Goal: Task Accomplishment & Management: Manage account settings

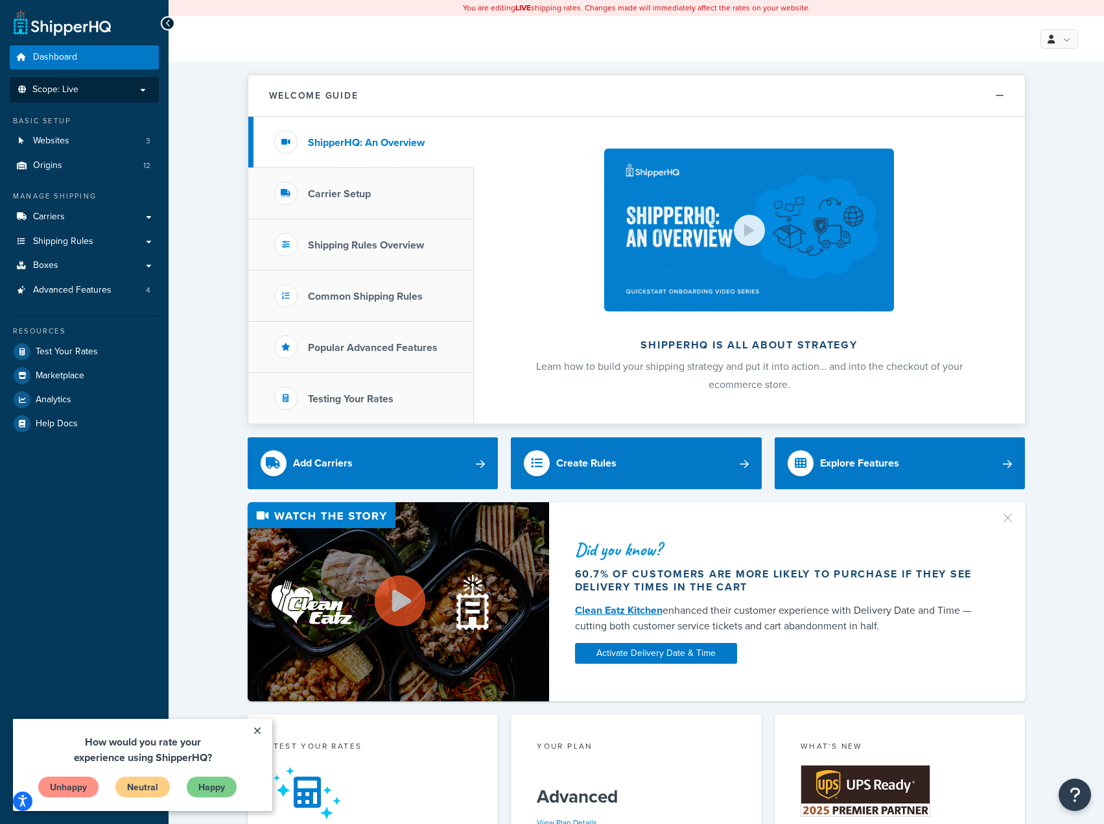
click at [83, 93] on p "Scope: Live" at bounding box center [84, 89] width 137 height 11
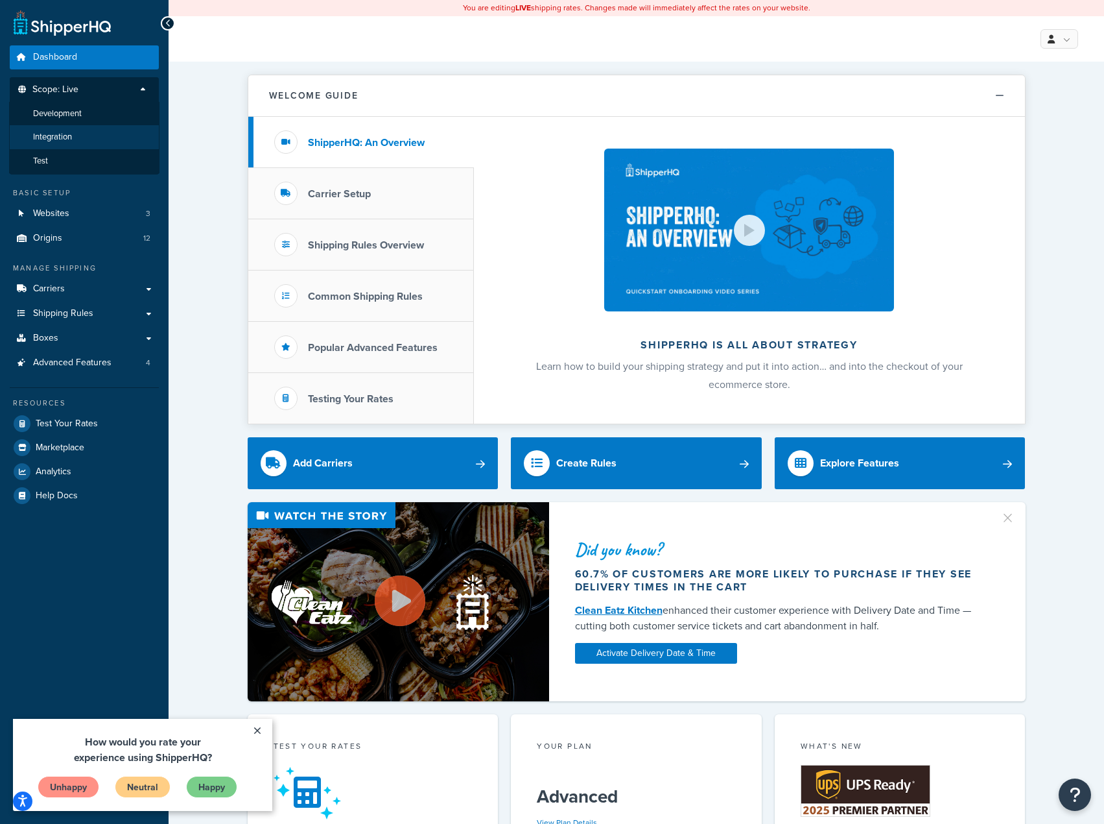
click at [64, 134] on span "Integration" at bounding box center [52, 137] width 39 height 11
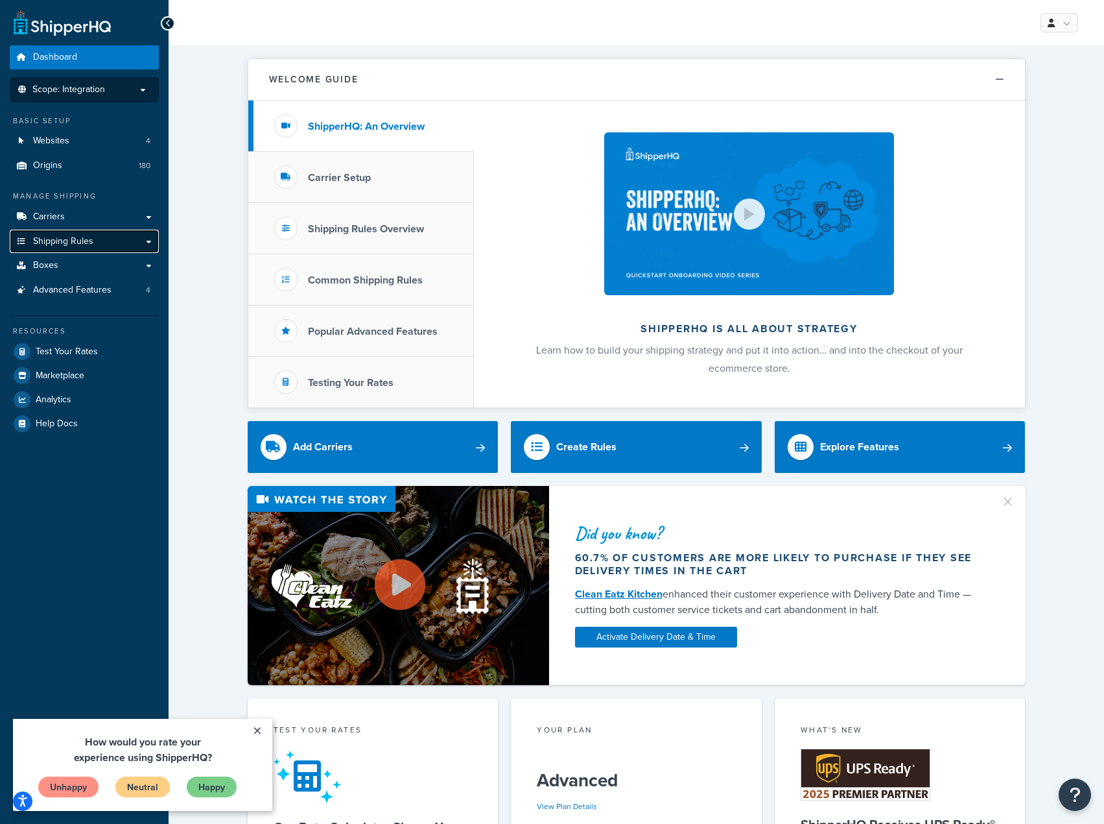
click at [109, 241] on link "Shipping Rules" at bounding box center [84, 242] width 149 height 24
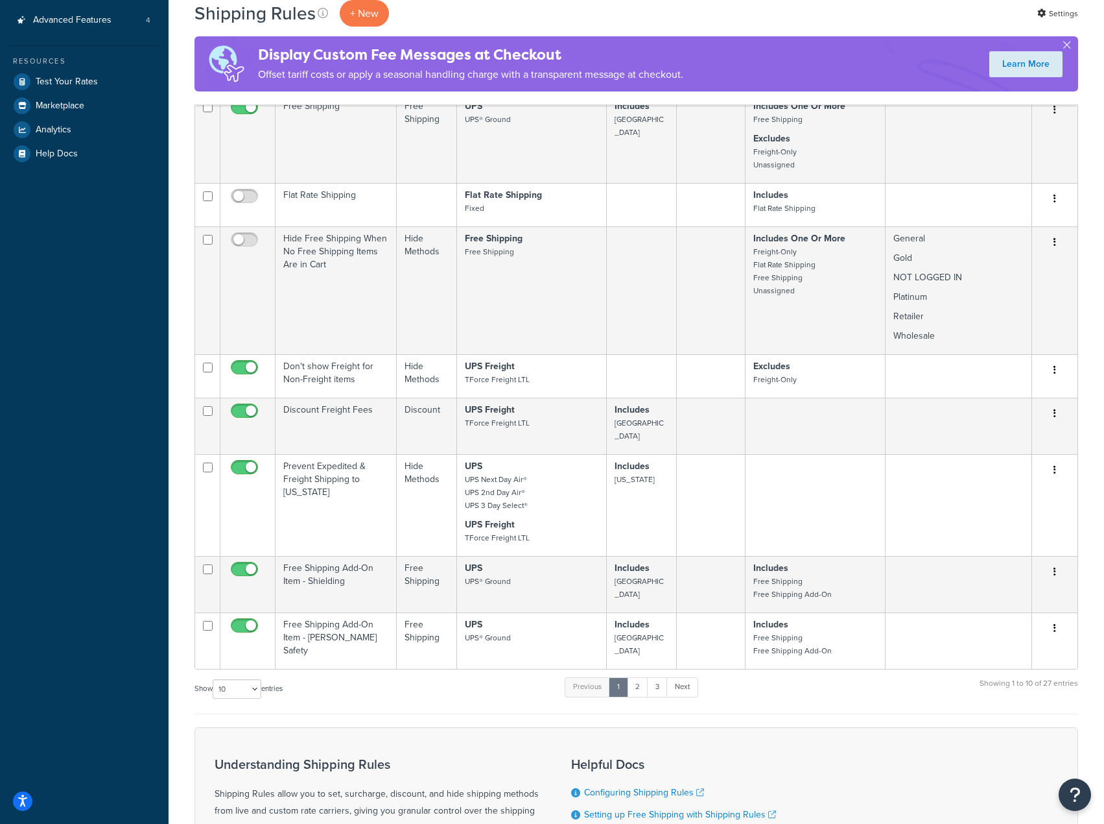
scroll to position [454, 0]
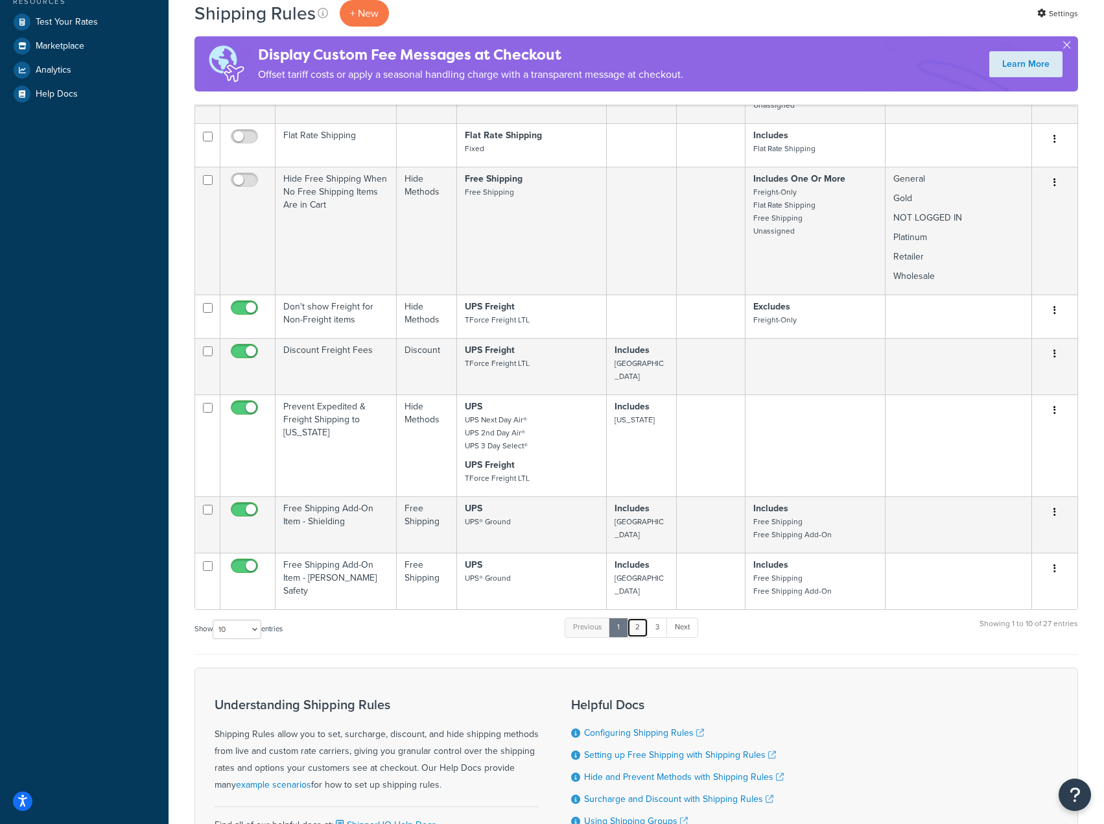
click at [639, 617] on link "2" at bounding box center [637, 626] width 21 height 19
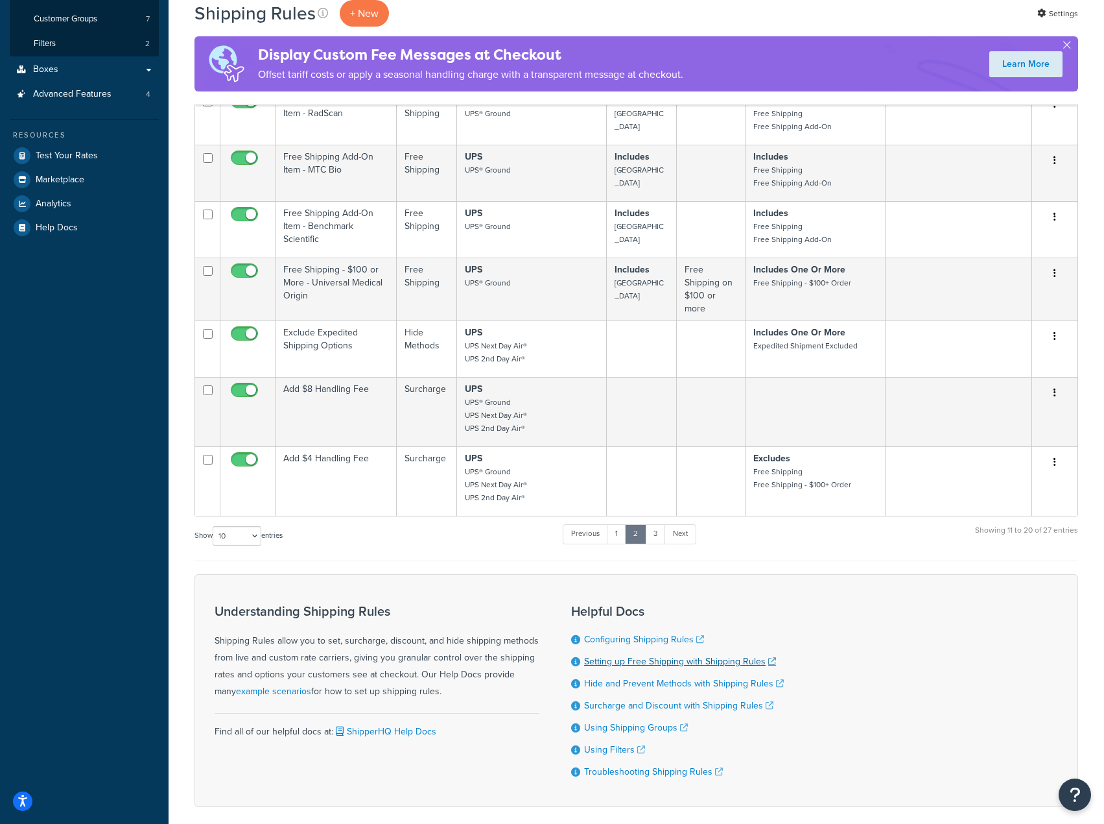
scroll to position [256, 0]
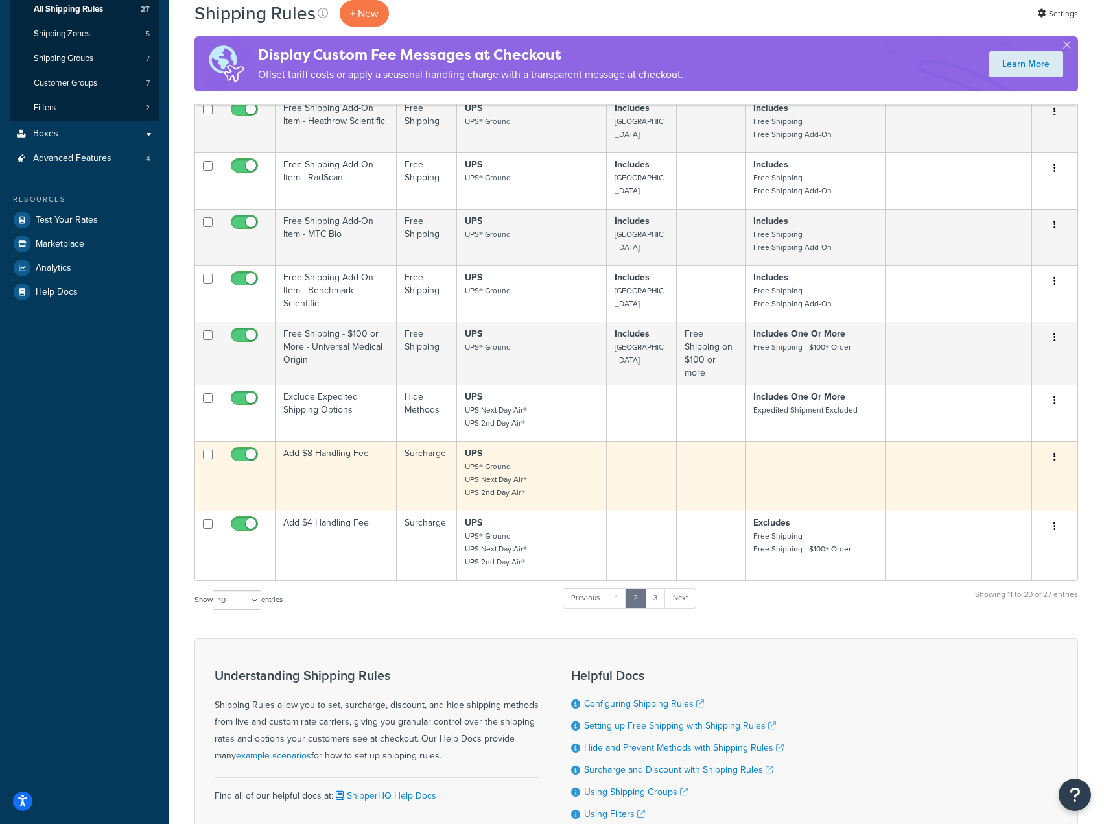
click at [1052, 456] on button "button" at bounding box center [1055, 457] width 18 height 21
click at [1014, 477] on link "Edit" at bounding box center [1012, 481] width 102 height 27
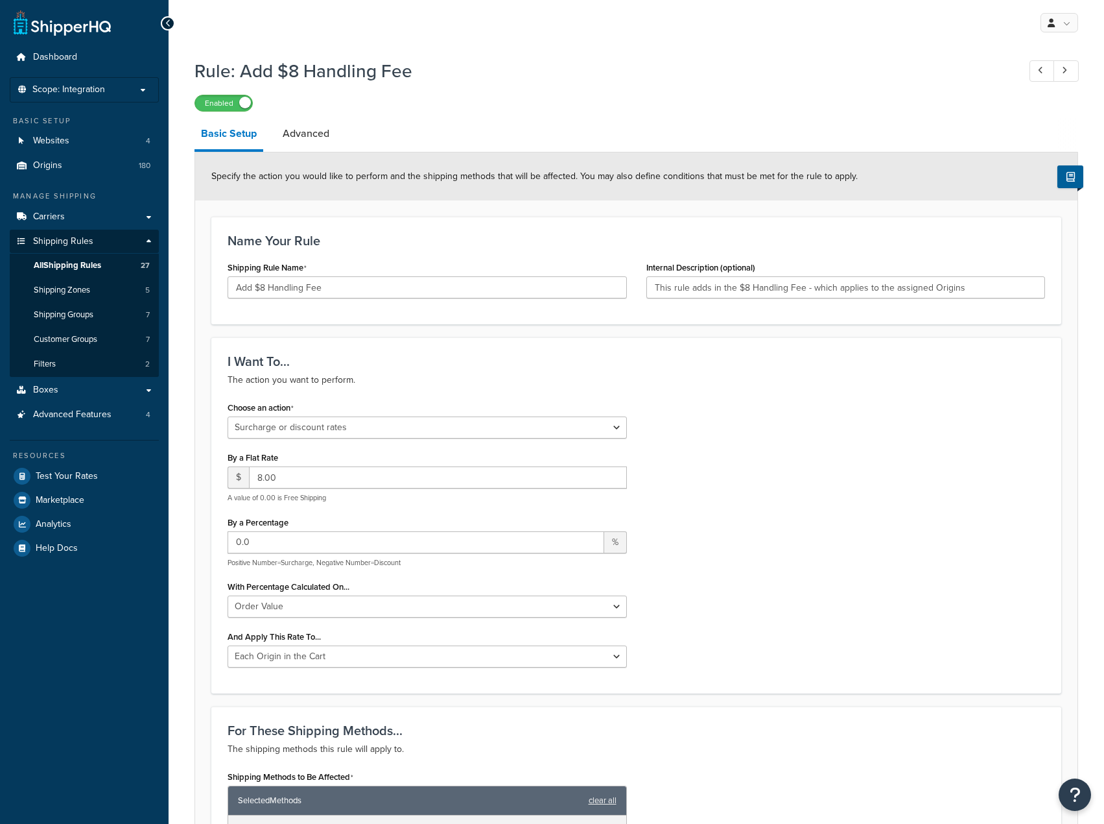
select select "SURCHARGE"
select select "ORDER"
select select "LOCATION"
click at [305, 126] on link "Advanced" at bounding box center [306, 133] width 60 height 31
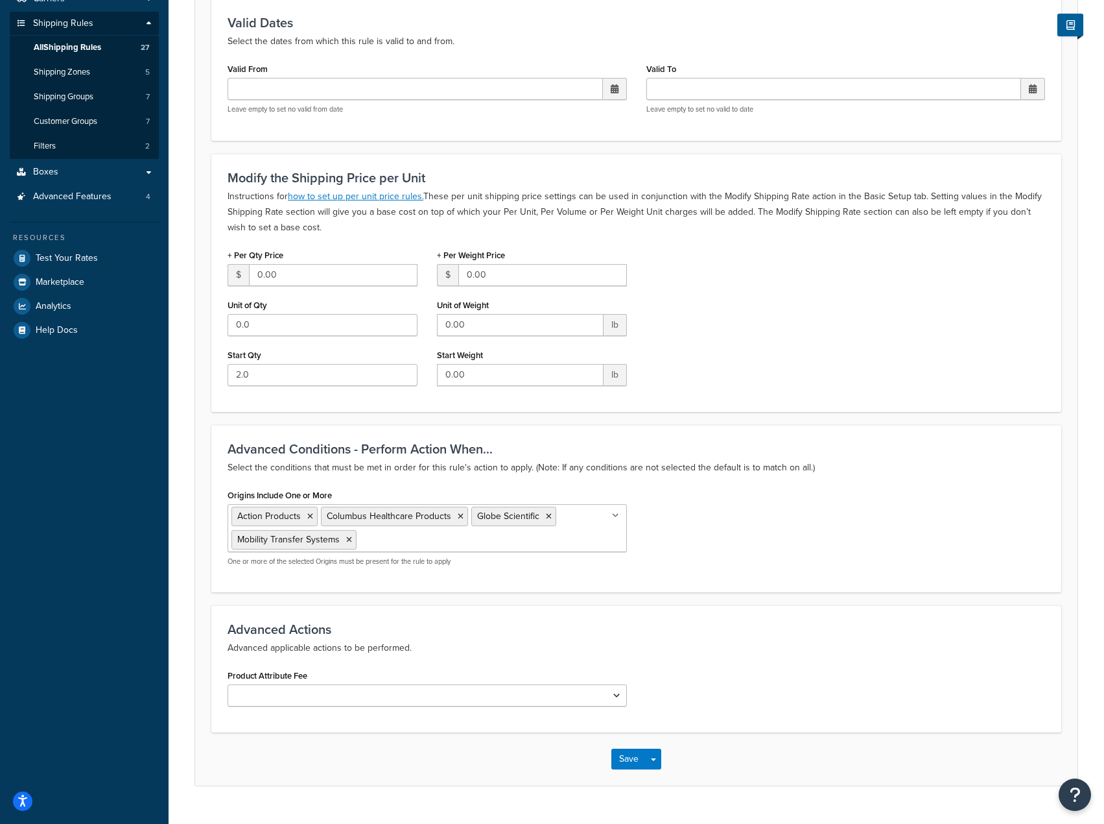
scroll to position [246, 0]
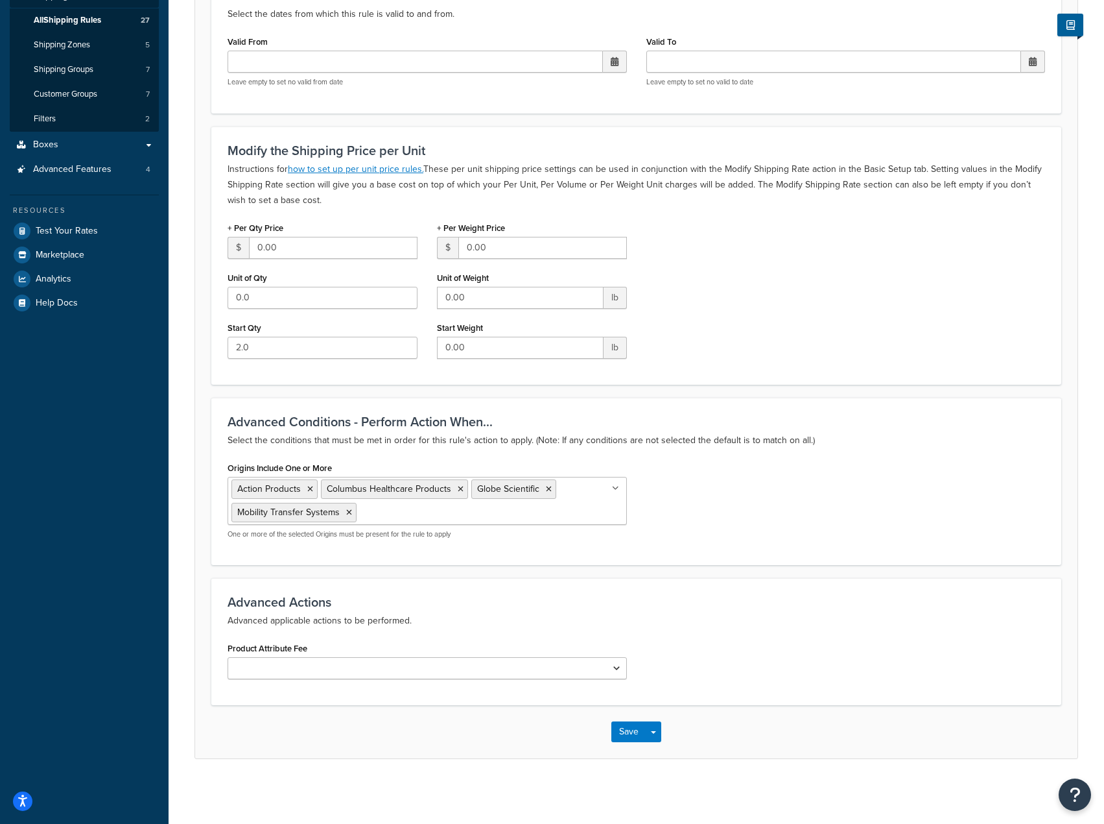
click at [401, 512] on input "Origins Include One or More" at bounding box center [417, 511] width 115 height 14
type input "thermco"
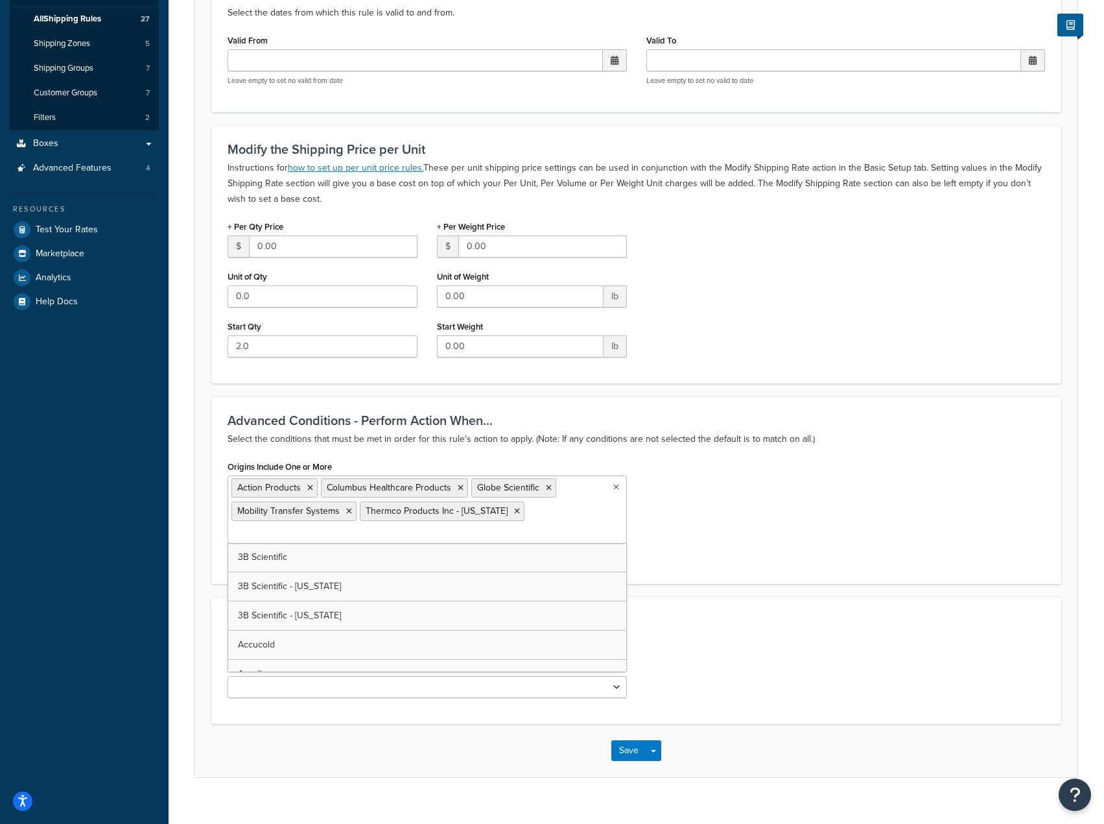
click at [553, 516] on ul "Action Products Columbus Healthcare Products Globe Scientific Mobility Transfer…" at bounding box center [427, 509] width 399 height 68
click at [548, 514] on ul "Action Products Columbus Healthcare Products Globe Scientific Mobility Transfer…" at bounding box center [427, 509] width 399 height 68
click at [536, 516] on ul "Action Products Columbus Healthcare Products Globe Scientific Mobility Transfer…" at bounding box center [427, 509] width 399 height 68
click at [532, 537] on ul "Action Products Columbus Healthcare Products Globe Scientific Mobility Transfer…" at bounding box center [427, 509] width 399 height 68
click at [535, 530] on ul "Action Products Columbus Healthcare Products Globe Scientific Mobility Transfer…" at bounding box center [427, 509] width 399 height 68
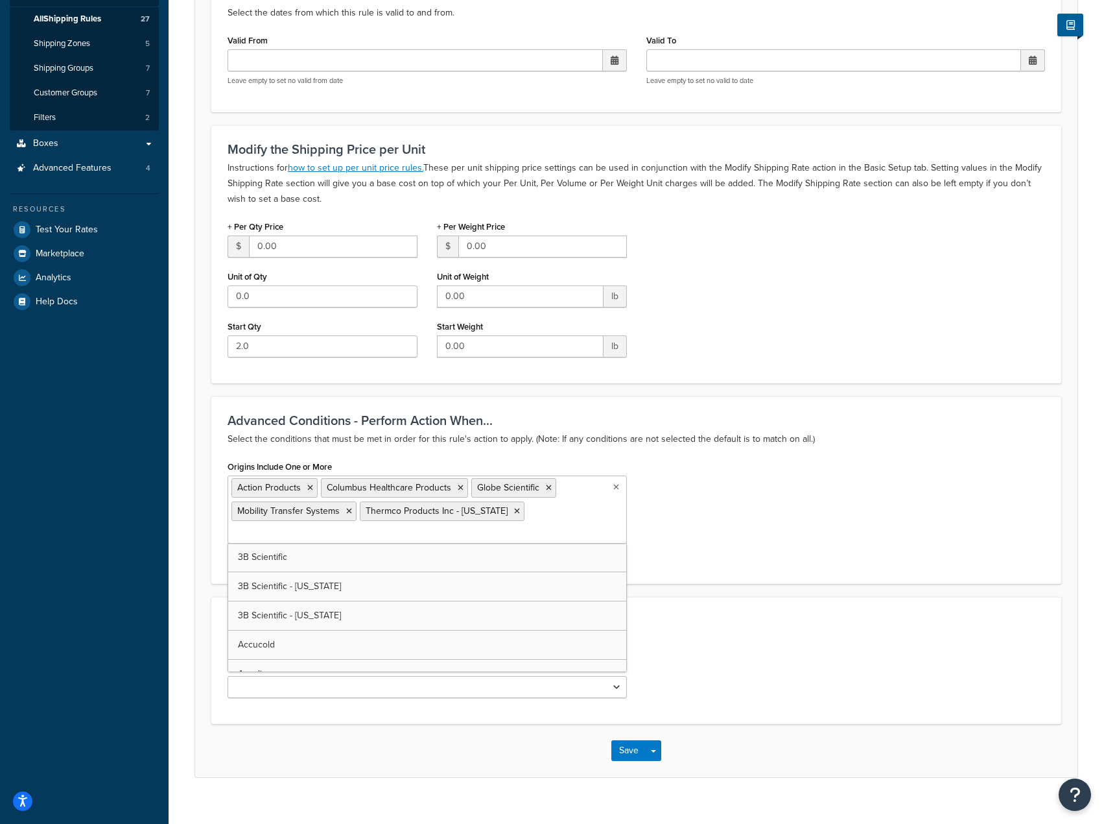
click at [549, 514] on ul "Action Products Columbus Healthcare Products Globe Scientific Mobility Transfer…" at bounding box center [427, 509] width 399 height 68
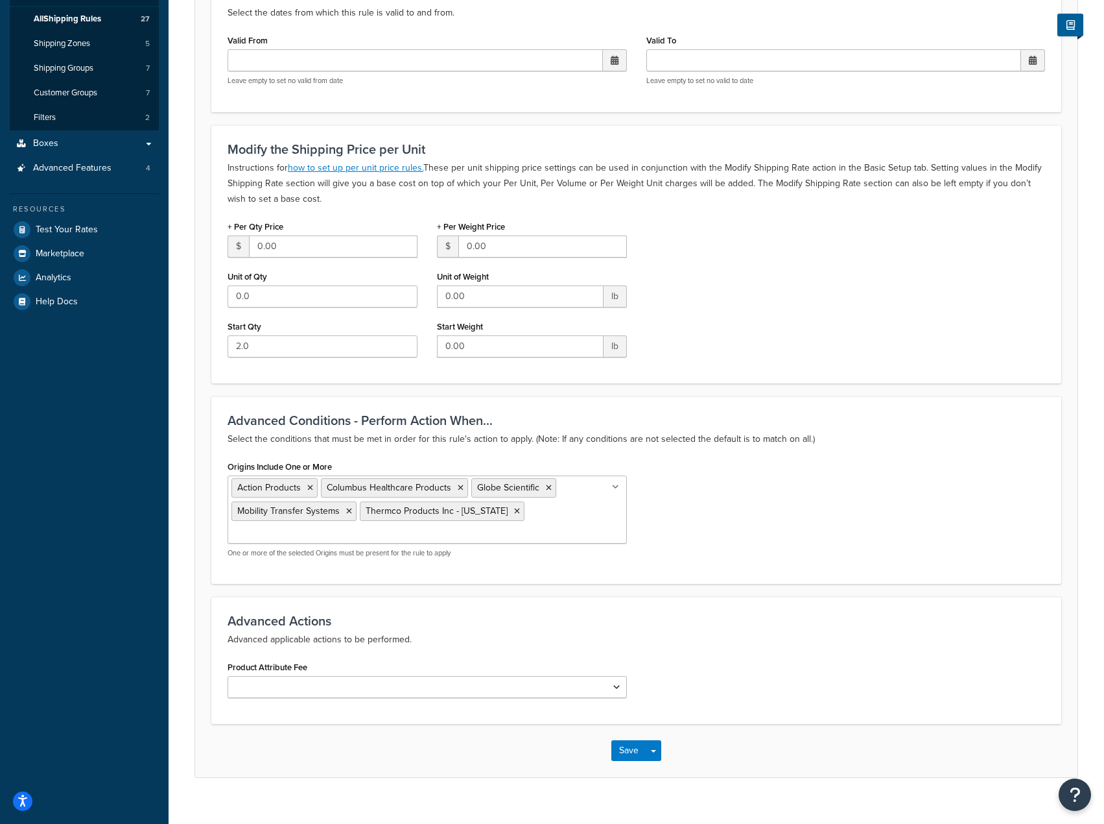
click at [699, 516] on div "Origins Include One or More Action Products Columbus Healthcare Products Globe …" at bounding box center [636, 512] width 837 height 110
click at [565, 516] on ul "Action Products Columbus Healthcare Products Globe Scientific Mobility Transfer…" at bounding box center [427, 509] width 399 height 68
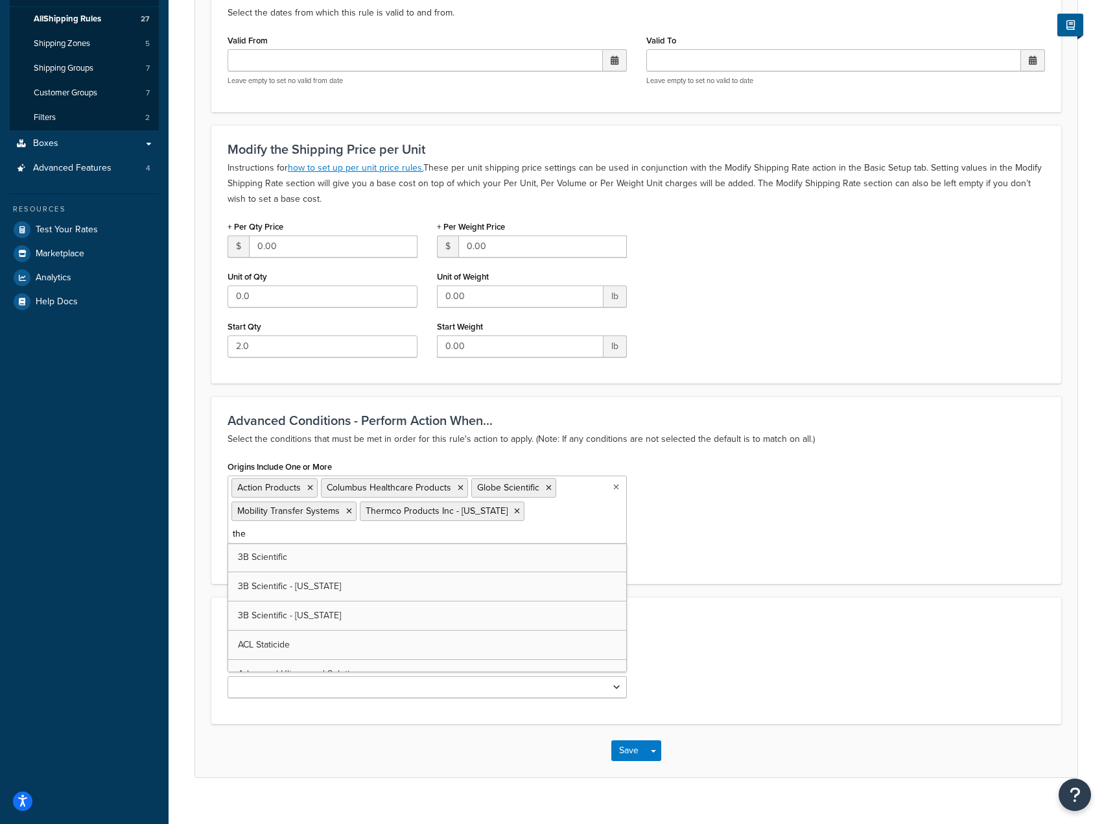
type input "ther"
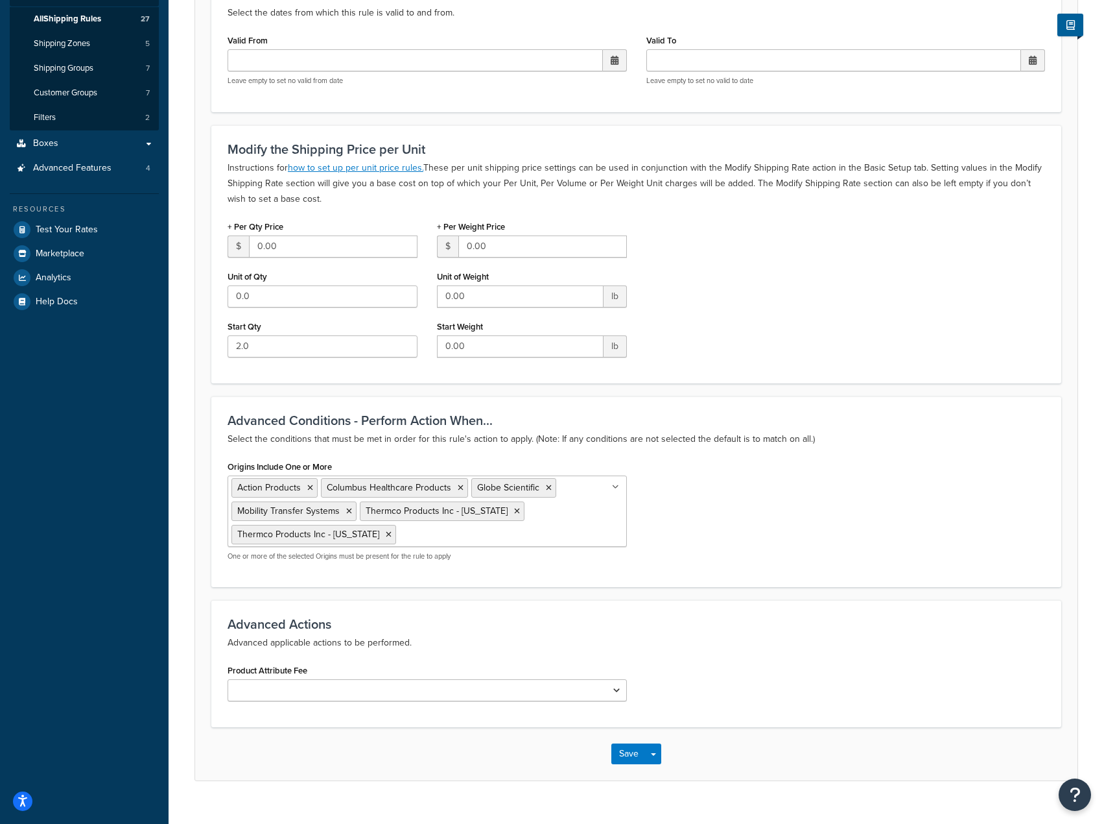
click at [704, 552] on div "Origins Include One or More Action Products Columbus Healthcare Products Globe …" at bounding box center [636, 513] width 837 height 113
click at [632, 755] on button "Save" at bounding box center [628, 753] width 35 height 21
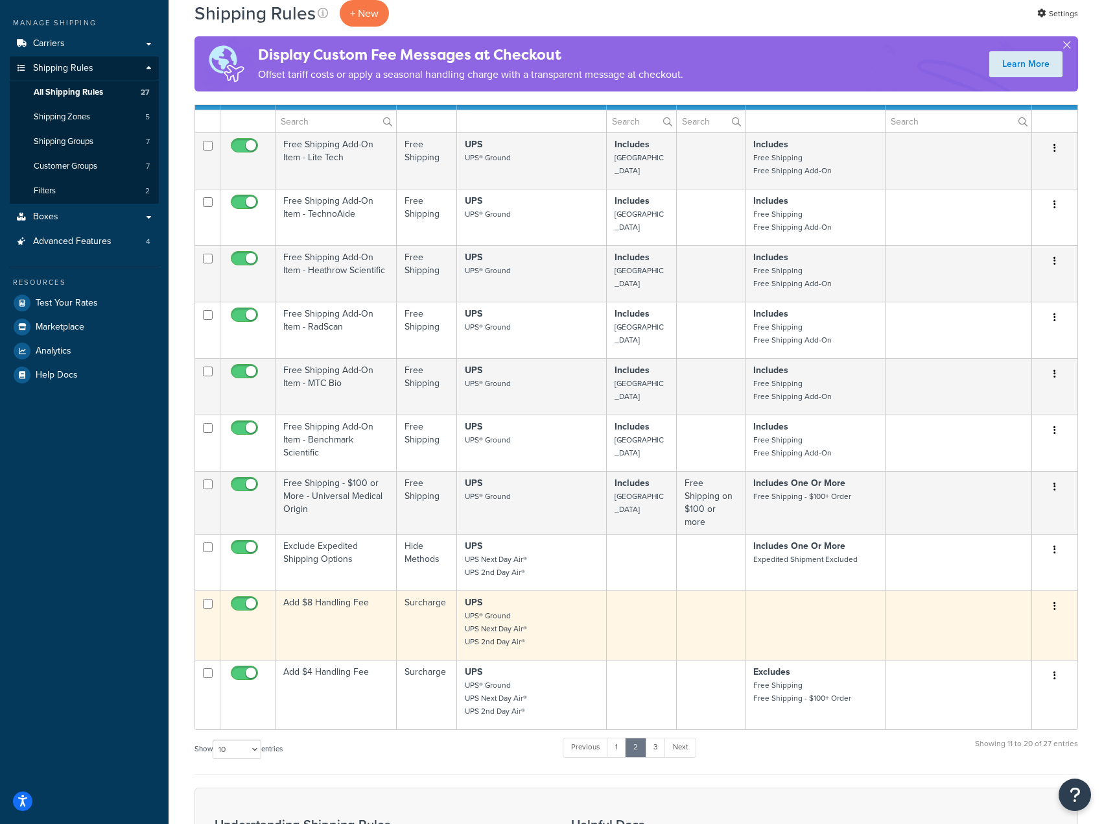
scroll to position [389, 0]
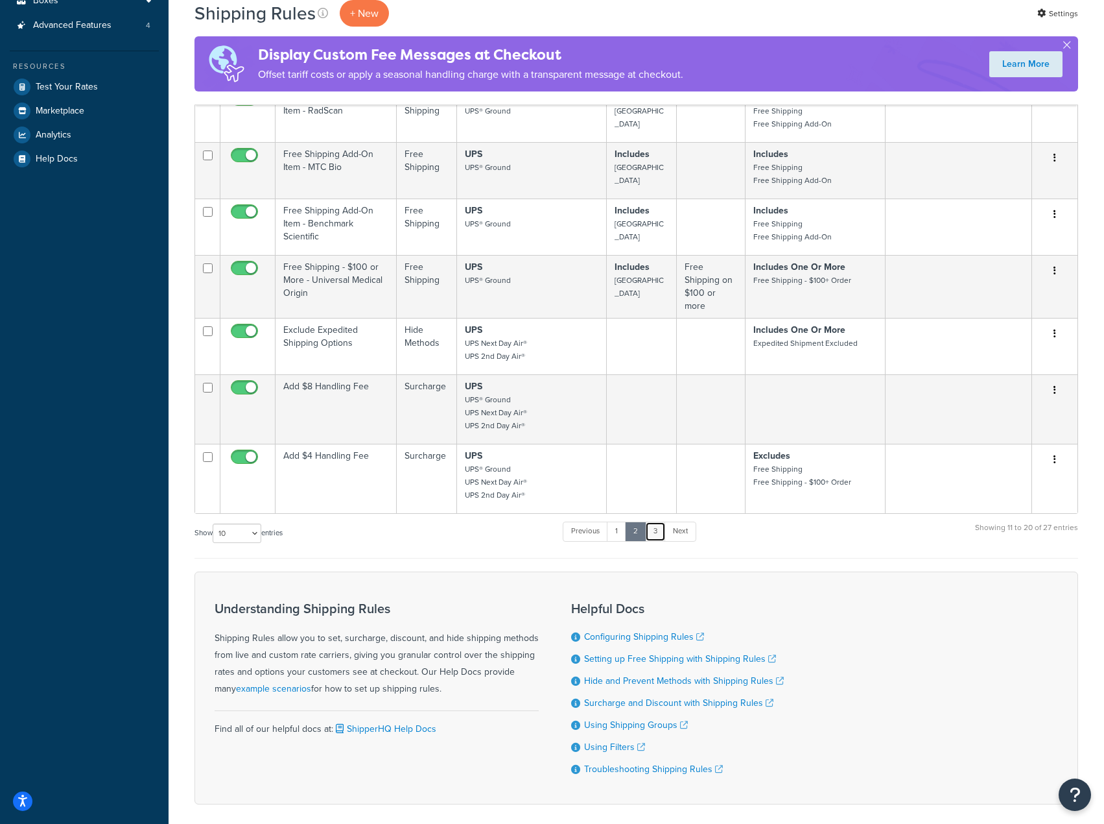
click at [659, 533] on link "3" at bounding box center [655, 530] width 21 height 19
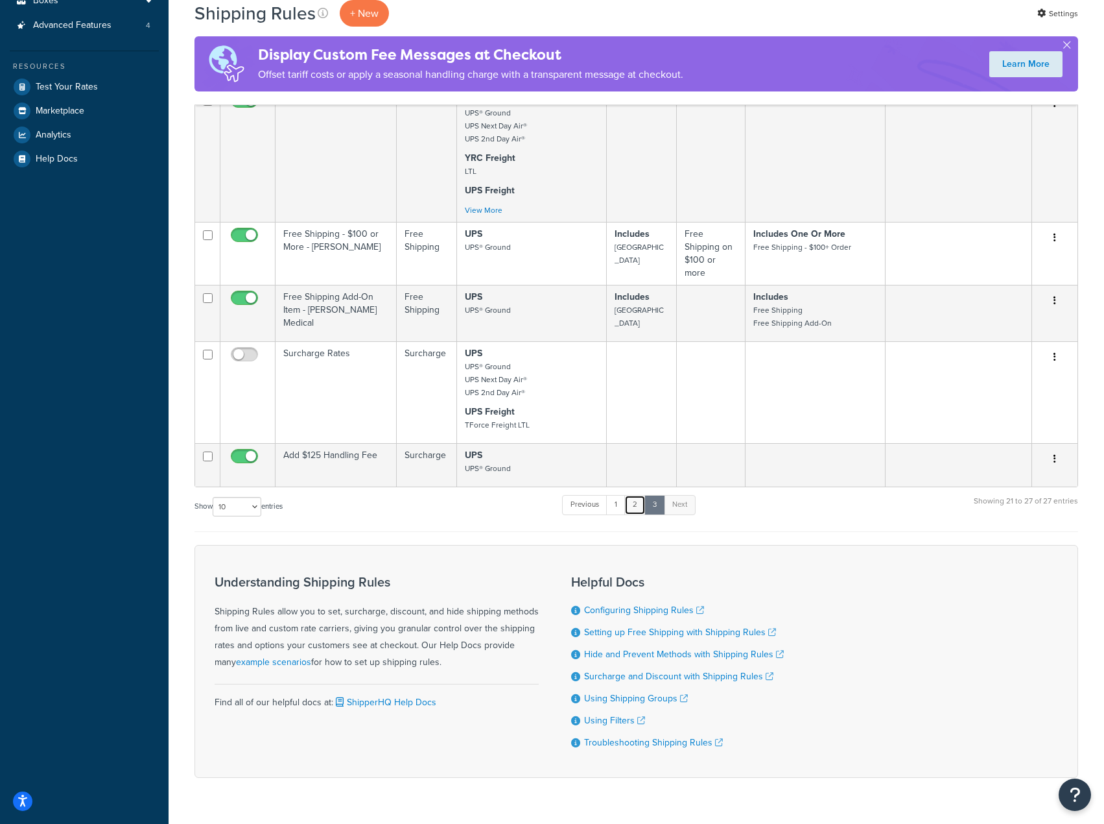
click at [635, 502] on link "2" at bounding box center [634, 504] width 21 height 19
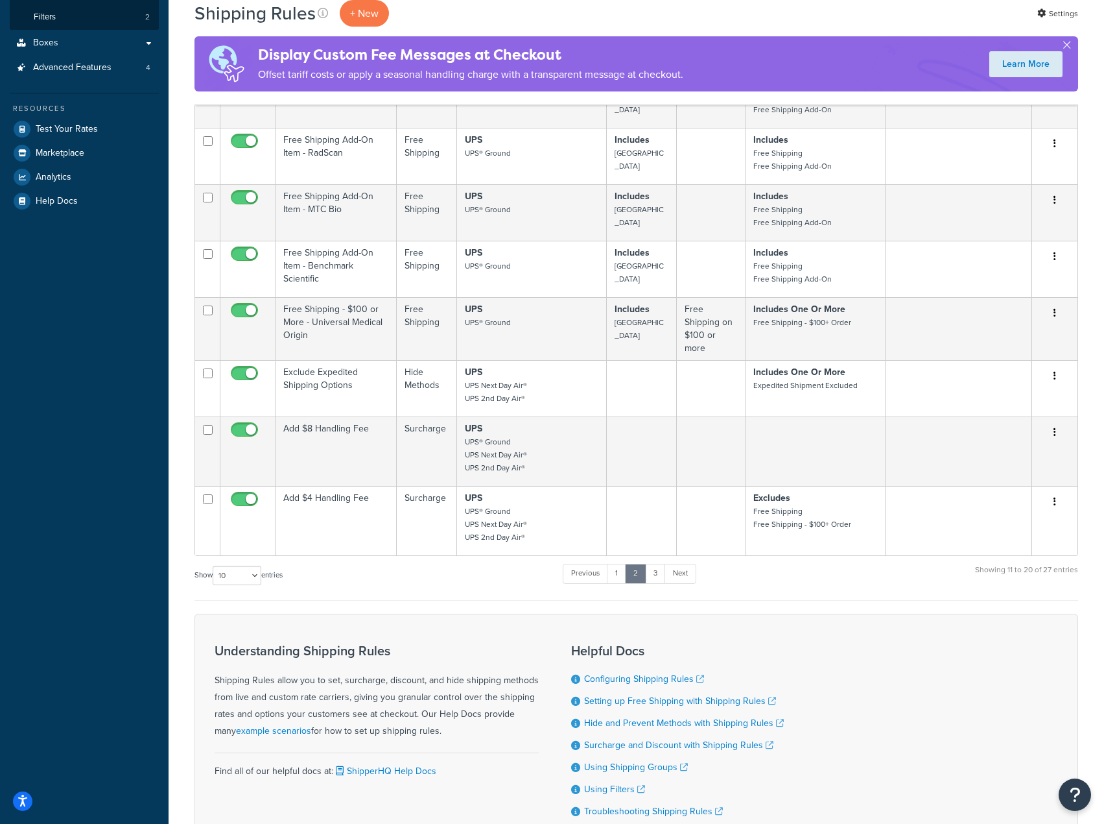
scroll to position [324, 0]
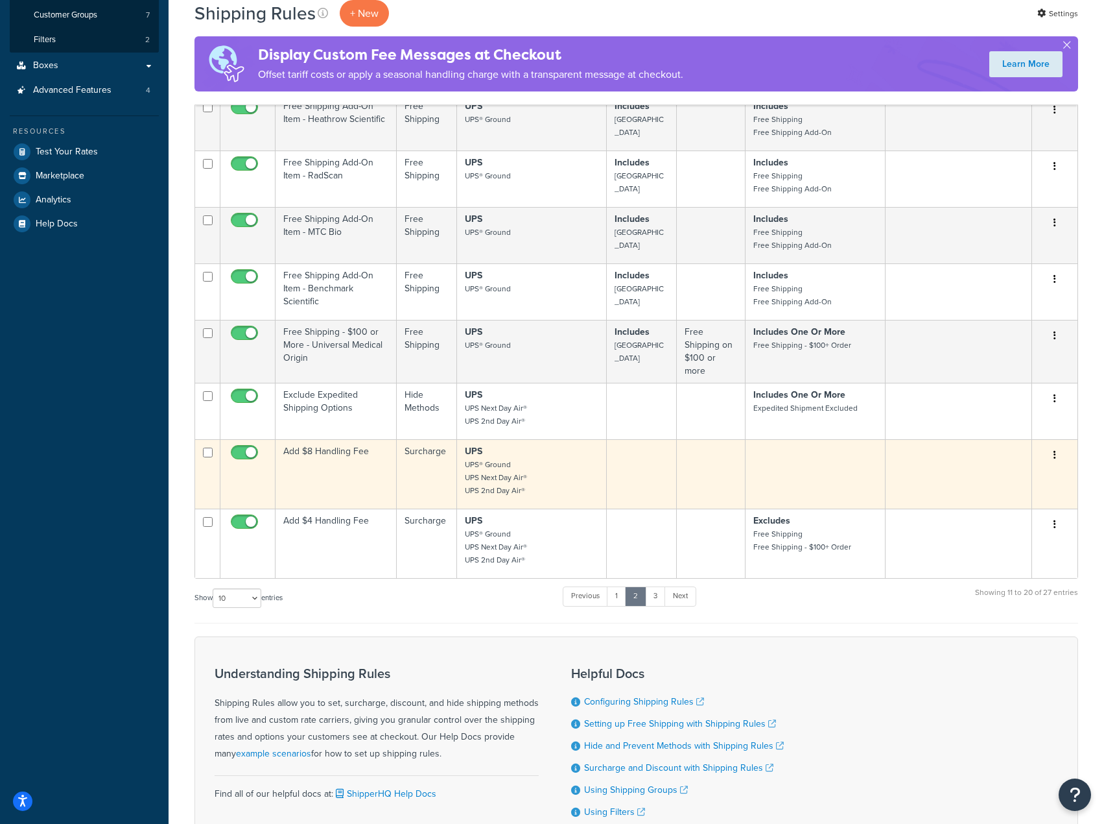
click at [537, 461] on p "UPS UPS® Ground UPS Next Day Air® UPS 2nd Day Air®" at bounding box center [532, 471] width 134 height 52
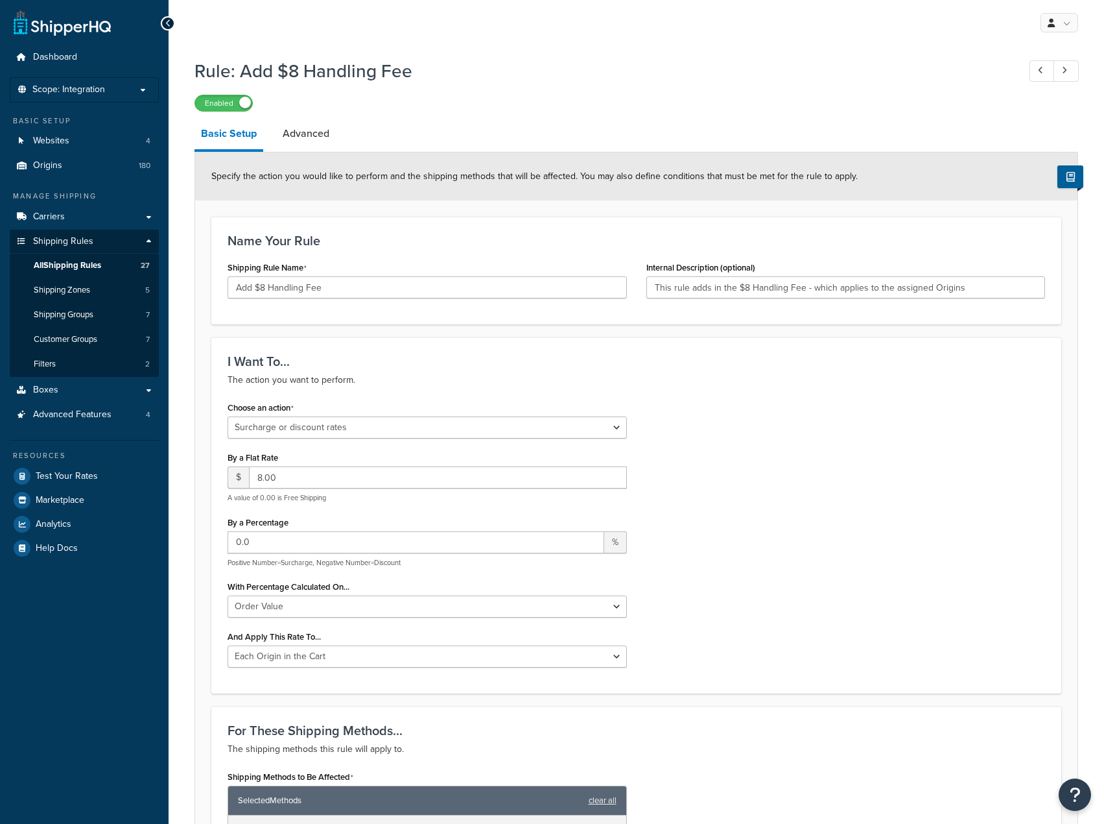
select select "SURCHARGE"
select select "ORDER"
select select "LOCATION"
click at [304, 131] on link "Advanced" at bounding box center [306, 133] width 60 height 31
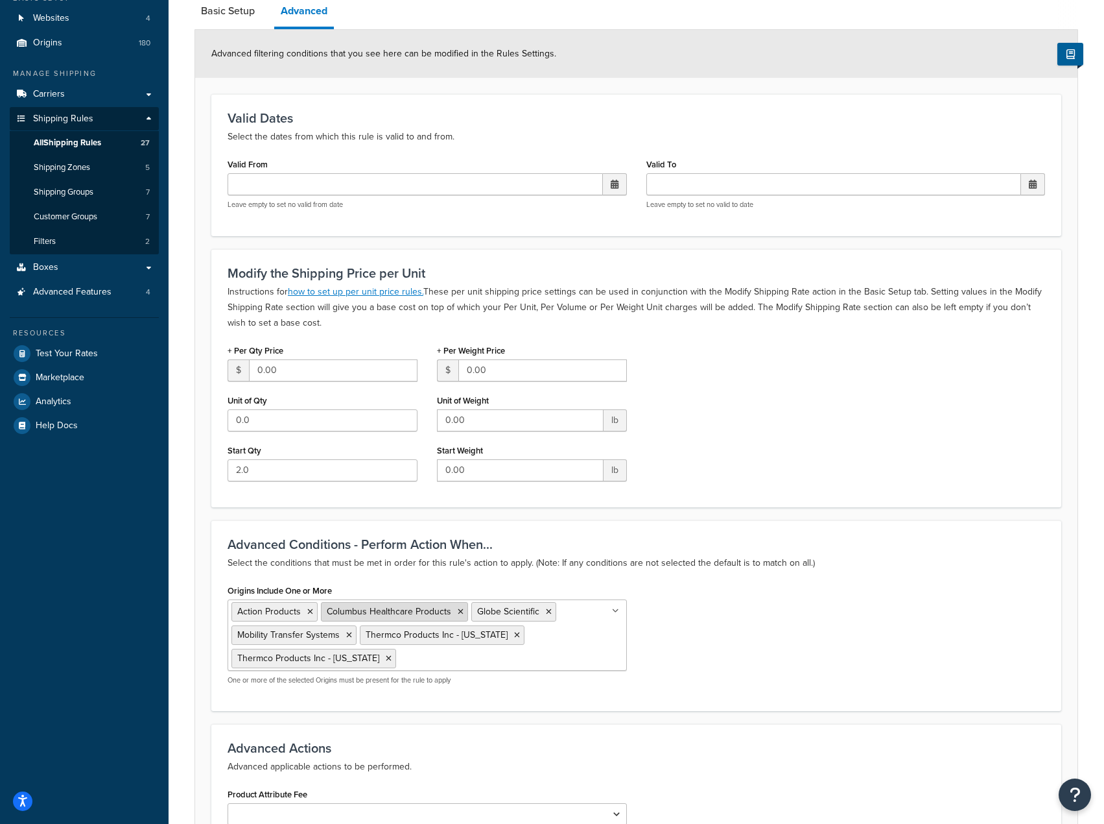
scroll to position [259, 0]
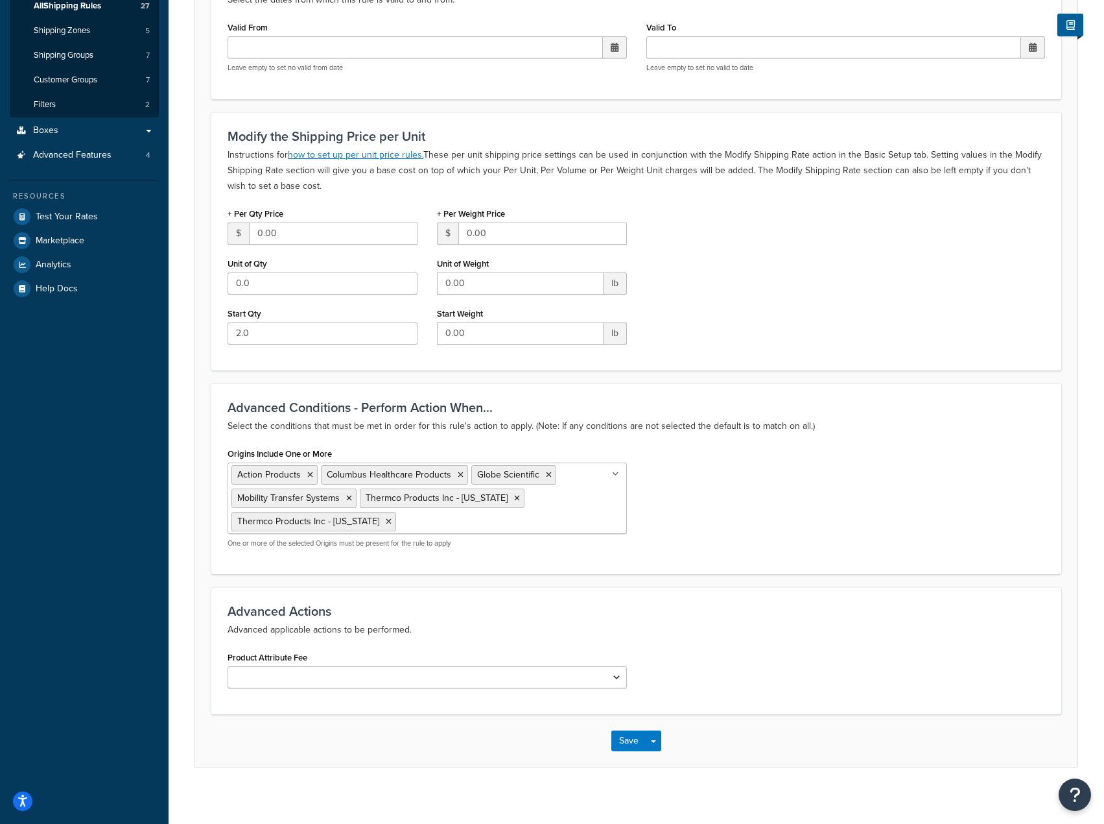
click at [414, 526] on input "Origins Include One or More" at bounding box center [456, 521] width 115 height 14
type input "[MEDICAL_DATA] m"
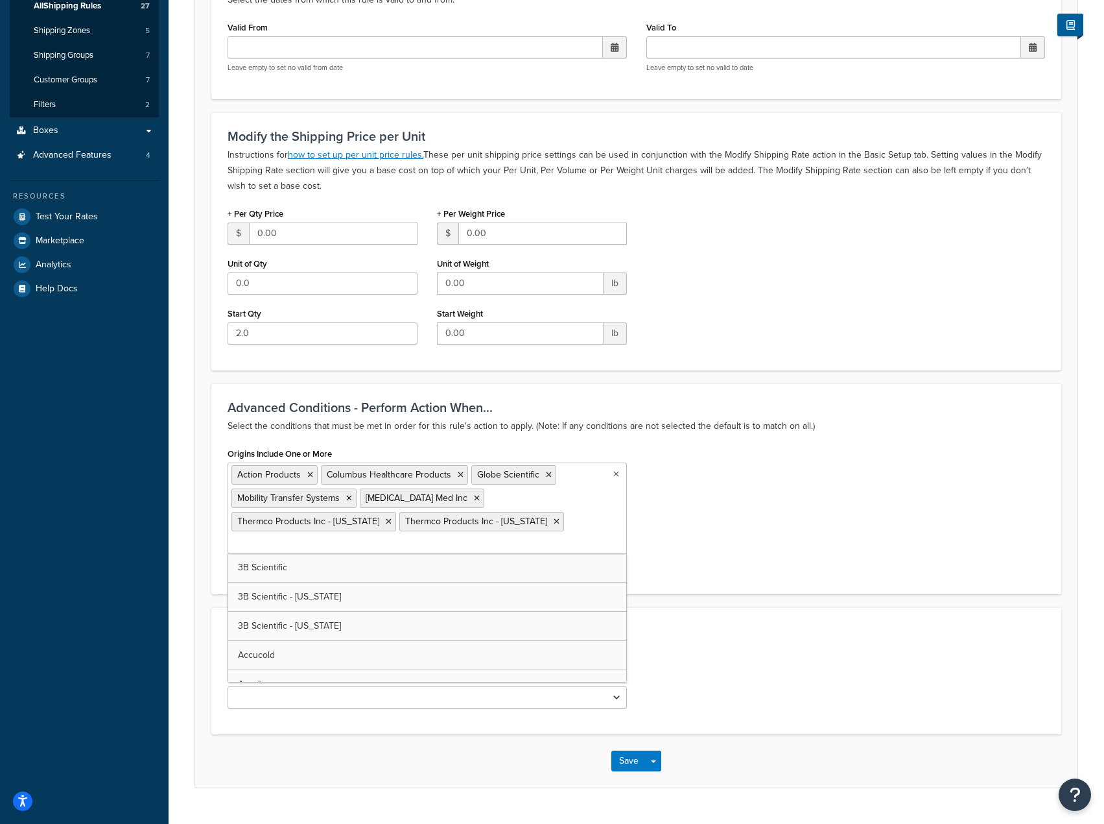
click at [733, 505] on div "Origins Include One or More Action Products Columbus Healthcare Products Globe …" at bounding box center [636, 511] width 837 height 134
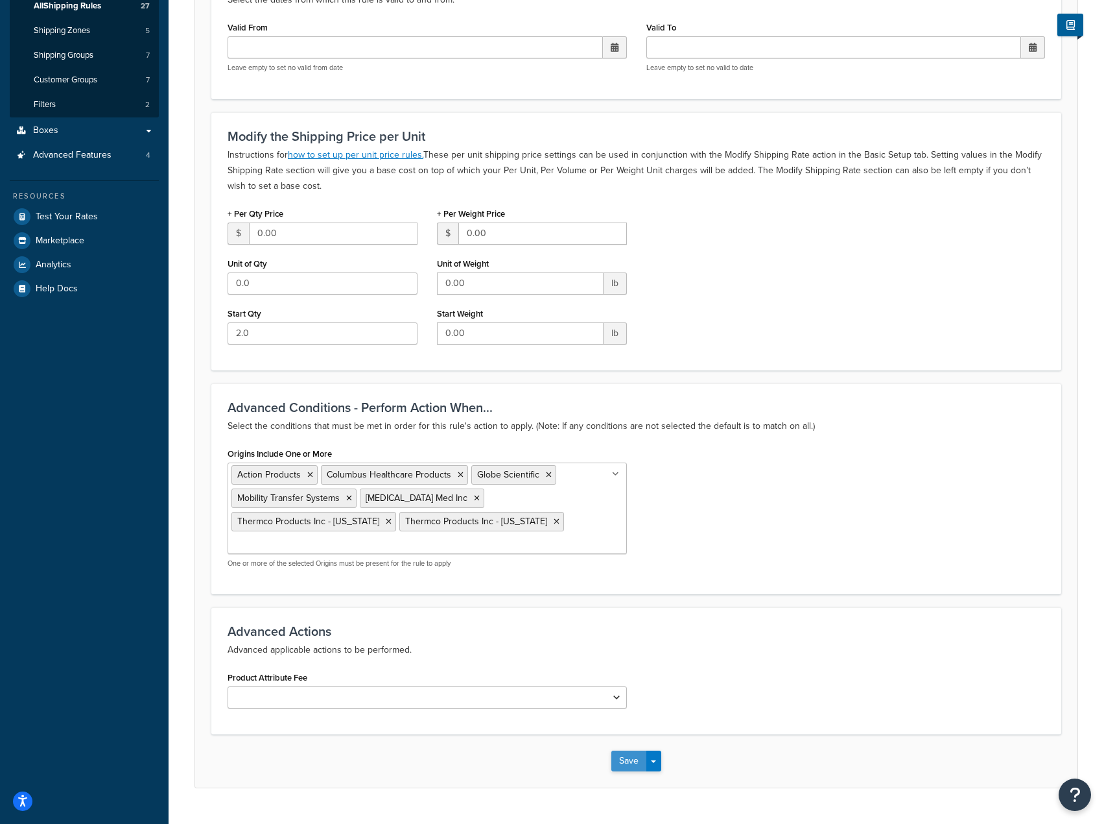
click at [631, 750] on button "Save" at bounding box center [628, 760] width 35 height 21
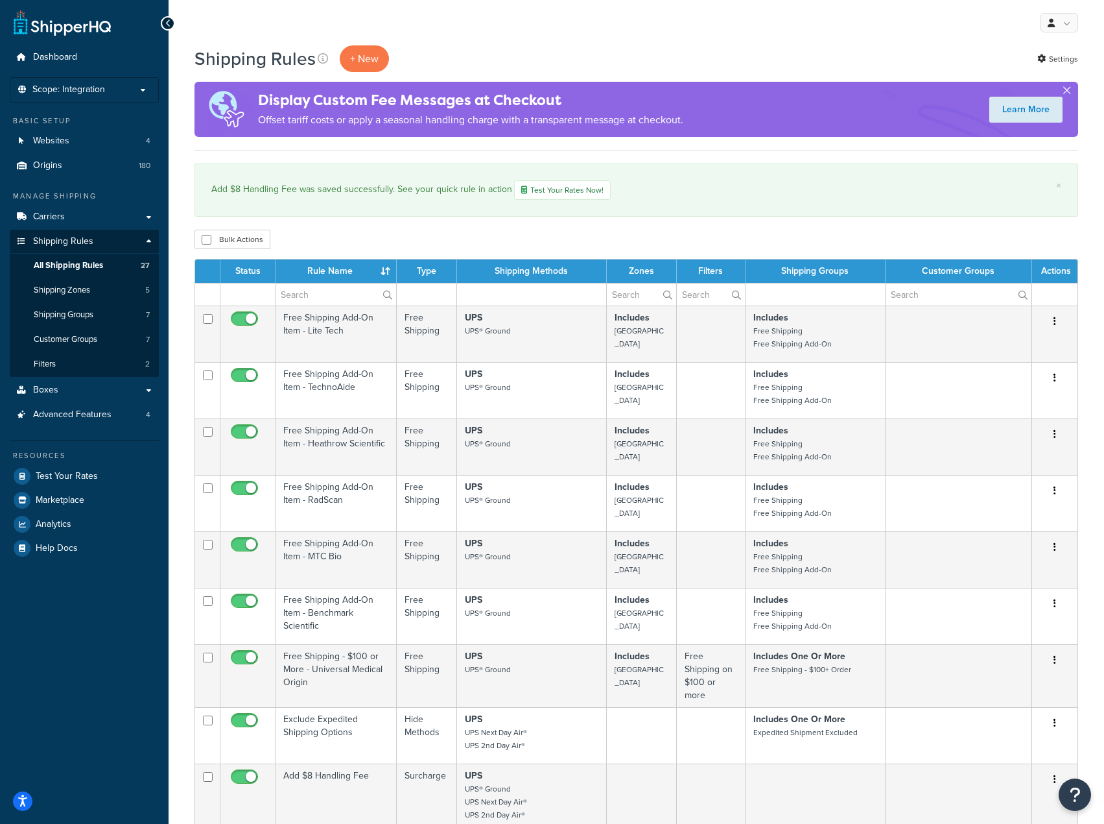
click at [1069, 91] on button "button" at bounding box center [1066, 92] width 3 height 3
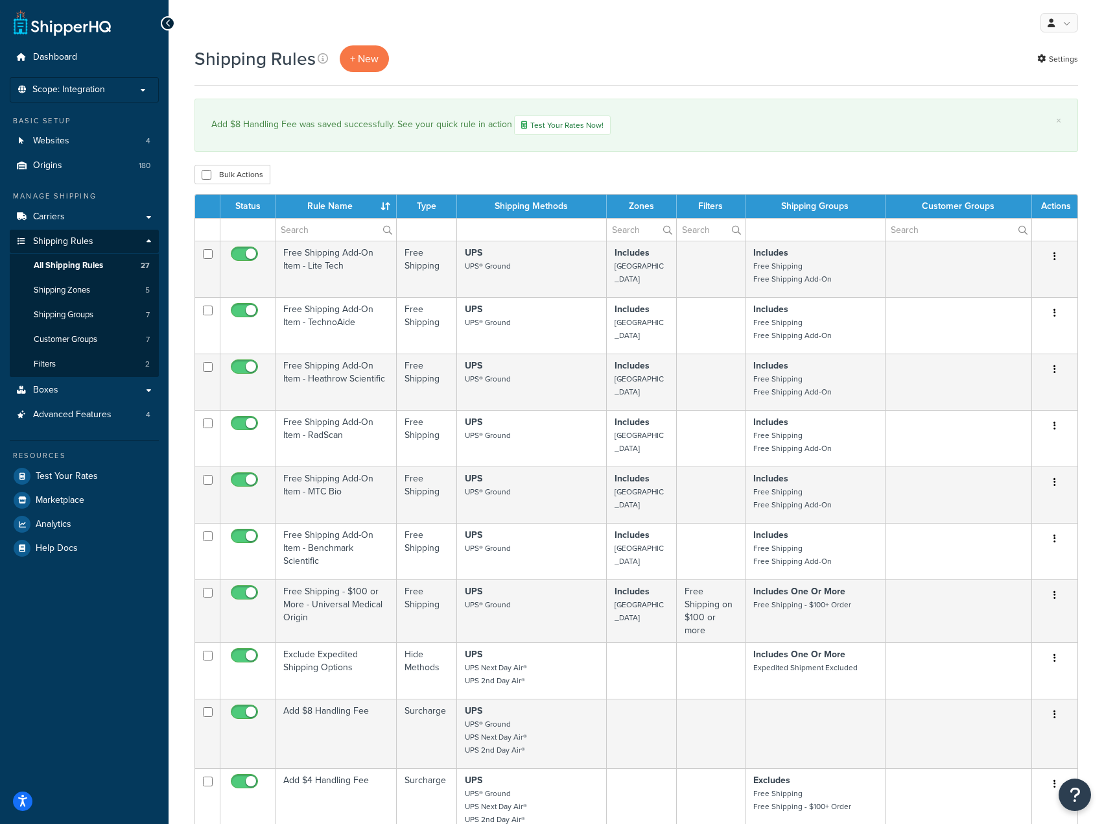
click at [586, 29] on div "My Profile Billing Global Settings Contact Us Logout" at bounding box center [637, 22] width 936 height 45
click at [464, 60] on div "Shipping Rules + New Settings" at bounding box center [637, 58] width 884 height 27
click at [490, 64] on div "Shipping Rules + New Settings" at bounding box center [637, 58] width 884 height 27
